Goal: Book appointment/travel/reservation

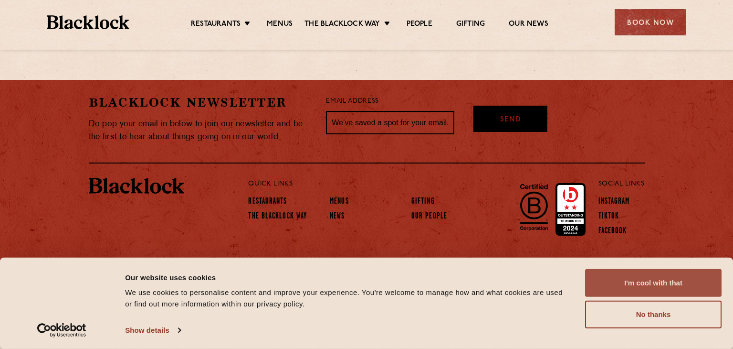
click at [656, 286] on button "I'm cool with that" at bounding box center [653, 283] width 137 height 28
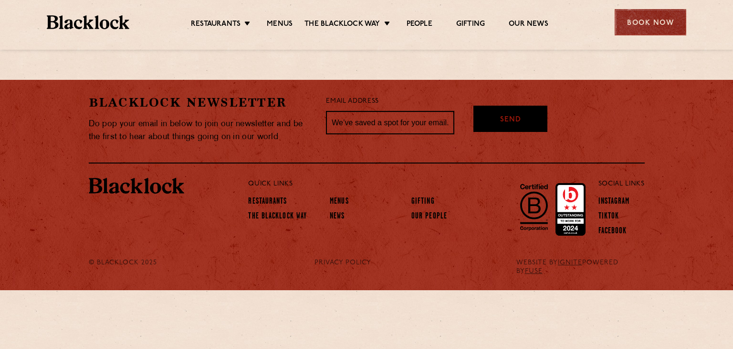
click at [648, 25] on div "Book Now" at bounding box center [651, 22] width 72 height 26
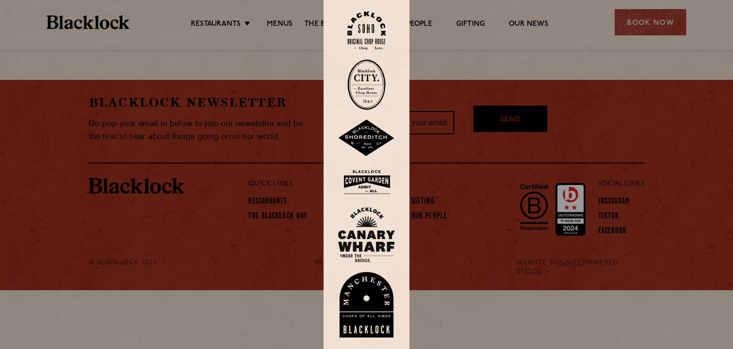
click at [376, 28] on img at bounding box center [367, 30] width 38 height 39
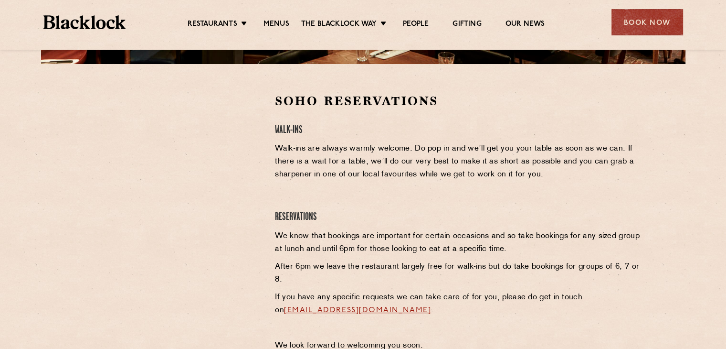
scroll to position [282, 0]
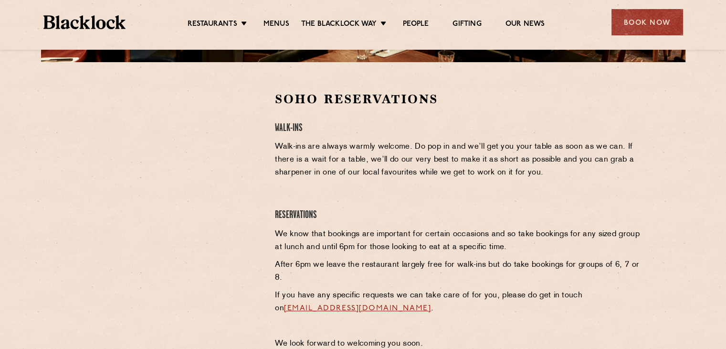
click at [327, 170] on p "Walk-ins are always warmly welcome. Do pop in and we’ll get you your table as s…" at bounding box center [458, 159] width 366 height 39
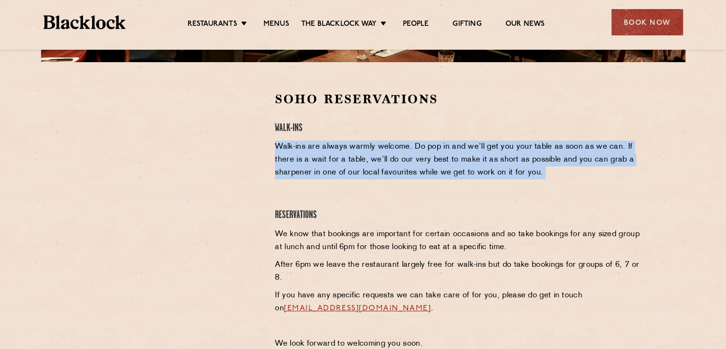
click at [327, 170] on p "Walk-ins are always warmly welcome. Do pop in and we’ll get you your table as s…" at bounding box center [458, 159] width 366 height 39
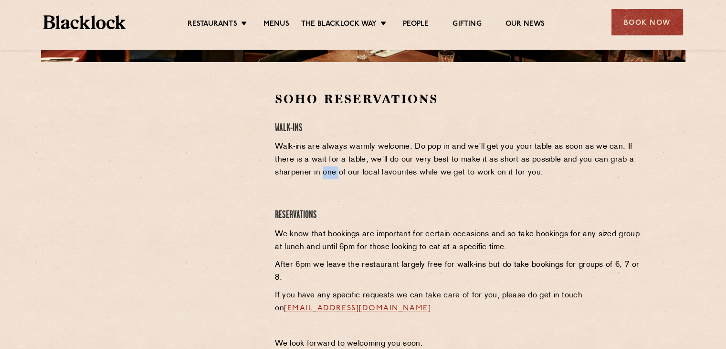
click at [327, 170] on p "Walk-ins are always warmly welcome. Do pop in and we’ll get you your table as s…" at bounding box center [458, 159] width 366 height 39
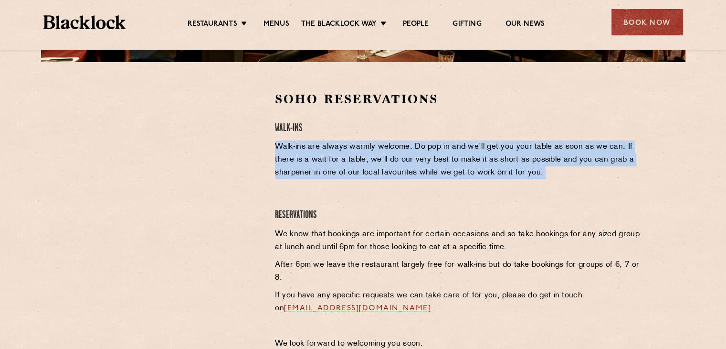
click at [327, 170] on p "Walk-ins are always warmly welcome. Do pop in and we’ll get you your table as s…" at bounding box center [458, 159] width 366 height 39
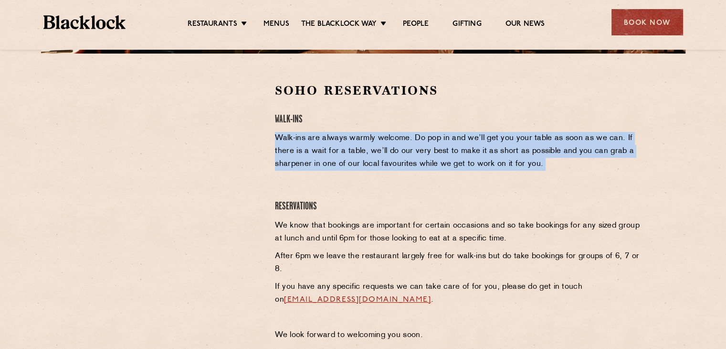
scroll to position [296, 0]
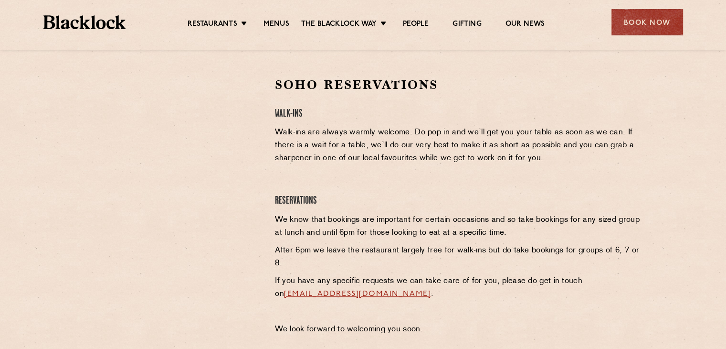
click at [393, 224] on p "We know that bookings are important for certain occasions and so take bookings …" at bounding box center [458, 226] width 366 height 26
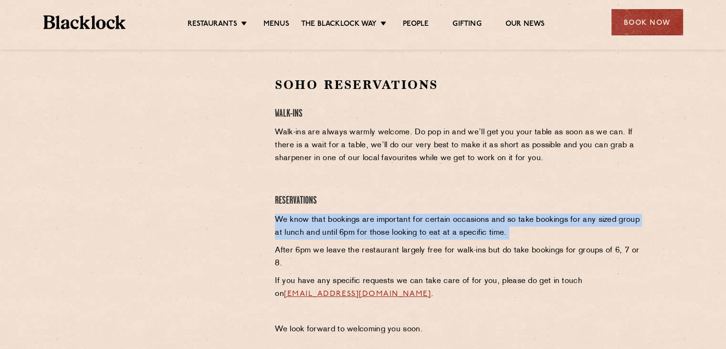
click at [393, 224] on p "We know that bookings are important for certain occasions and so take bookings …" at bounding box center [458, 226] width 366 height 26
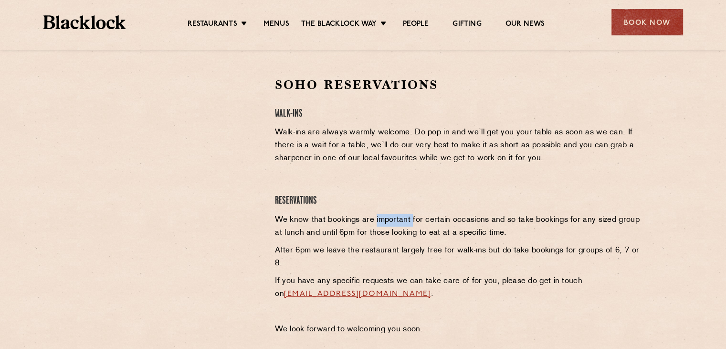
click at [393, 224] on p "We know that bookings are important for certain occasions and so take bookings …" at bounding box center [458, 226] width 366 height 26
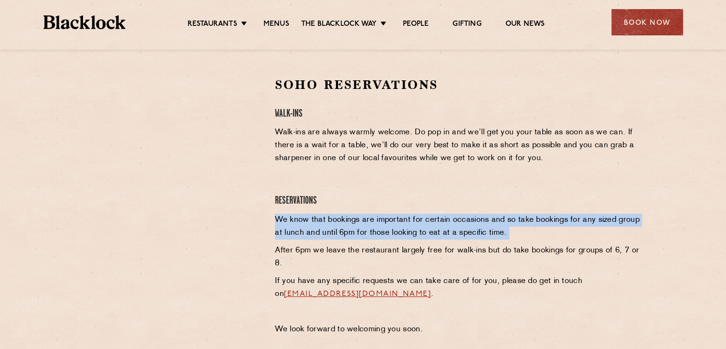
click at [393, 224] on p "We know that bookings are important for certain occasions and so take bookings …" at bounding box center [458, 226] width 366 height 26
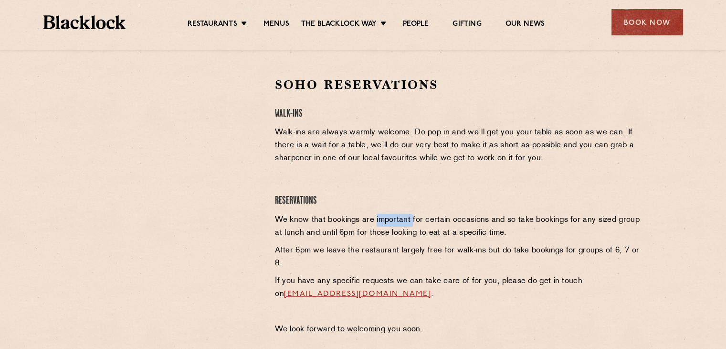
click at [393, 224] on p "We know that bookings are important for certain occasions and so take bookings …" at bounding box center [458, 226] width 366 height 26
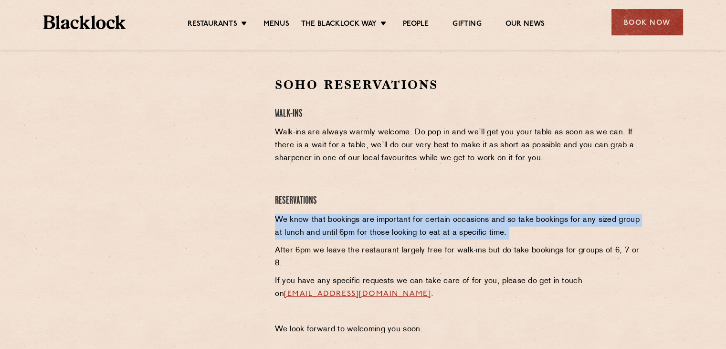
click at [393, 224] on p "We know that bookings are important for certain occasions and so take bookings …" at bounding box center [458, 226] width 366 height 26
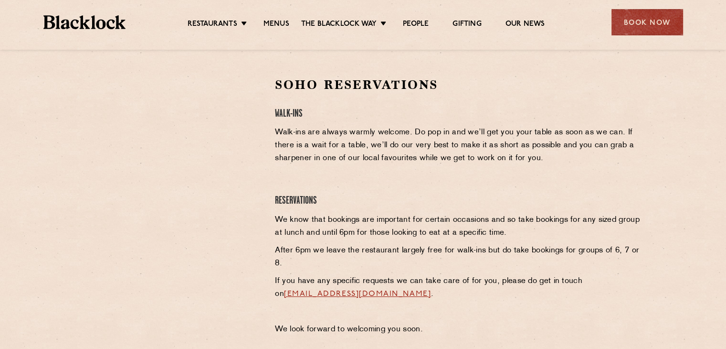
click at [394, 256] on p "After 6pm we leave the restaurant largely free for walk-ins but do take booking…" at bounding box center [458, 257] width 366 height 26
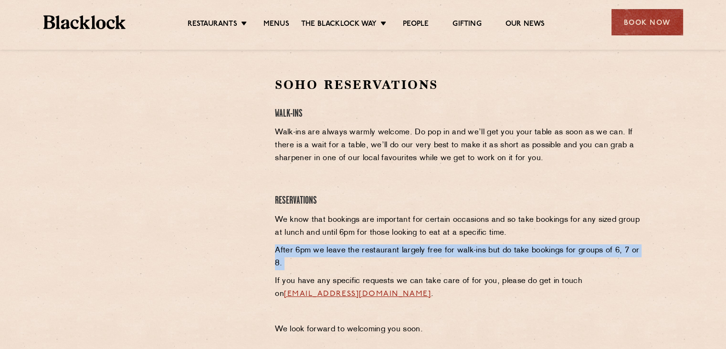
click at [394, 256] on p "After 6pm we leave the restaurant largely free for walk-ins but do take booking…" at bounding box center [458, 257] width 366 height 26
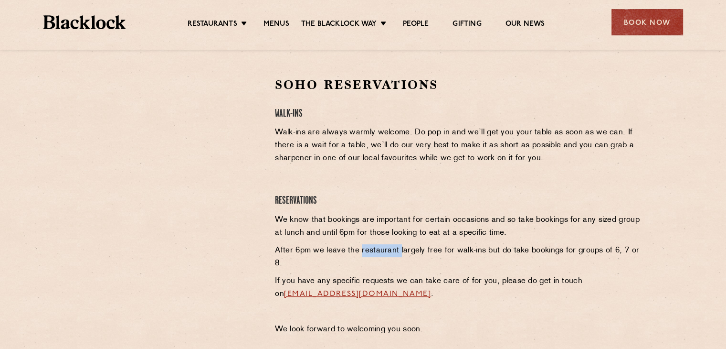
click at [394, 256] on p "After 6pm we leave the restaurant largely free for walk-ins but do take booking…" at bounding box center [458, 257] width 366 height 26
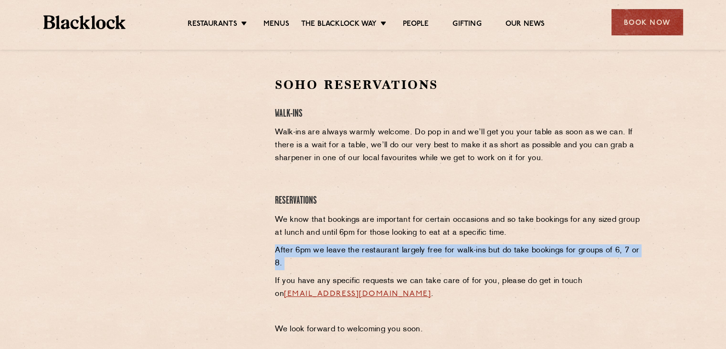
click at [394, 256] on p "After 6pm we leave the restaurant largely free for walk-ins but do take booking…" at bounding box center [458, 257] width 366 height 26
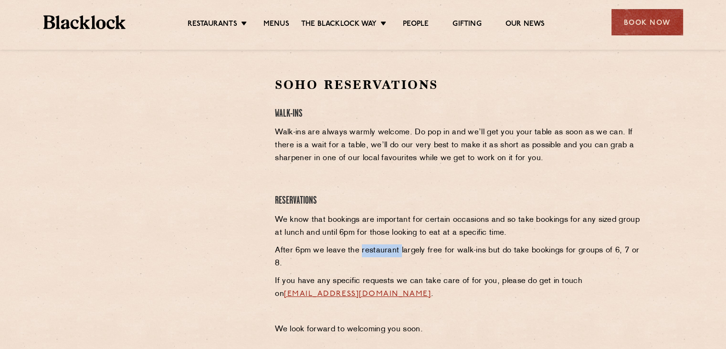
click at [394, 256] on p "After 6pm we leave the restaurant largely free for walk-ins but do take booking…" at bounding box center [458, 257] width 366 height 26
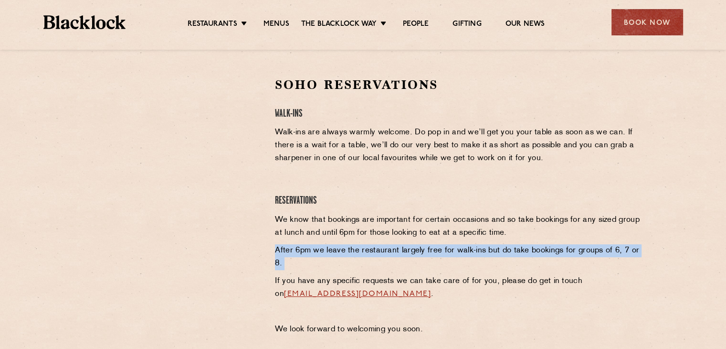
click at [394, 256] on p "After 6pm we leave the restaurant largely free for walk-ins but do take booking…" at bounding box center [458, 257] width 366 height 26
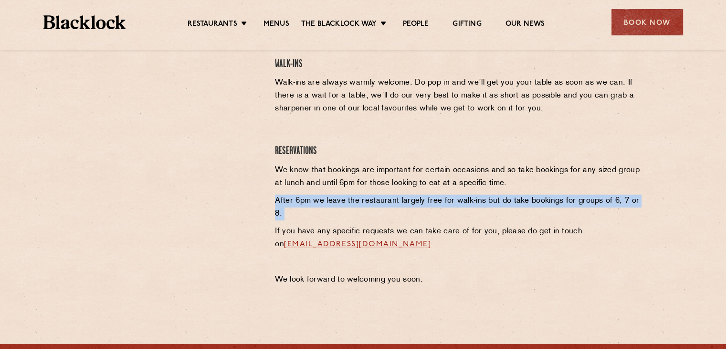
scroll to position [347, 0]
